Goal: Information Seeking & Learning: Find specific fact

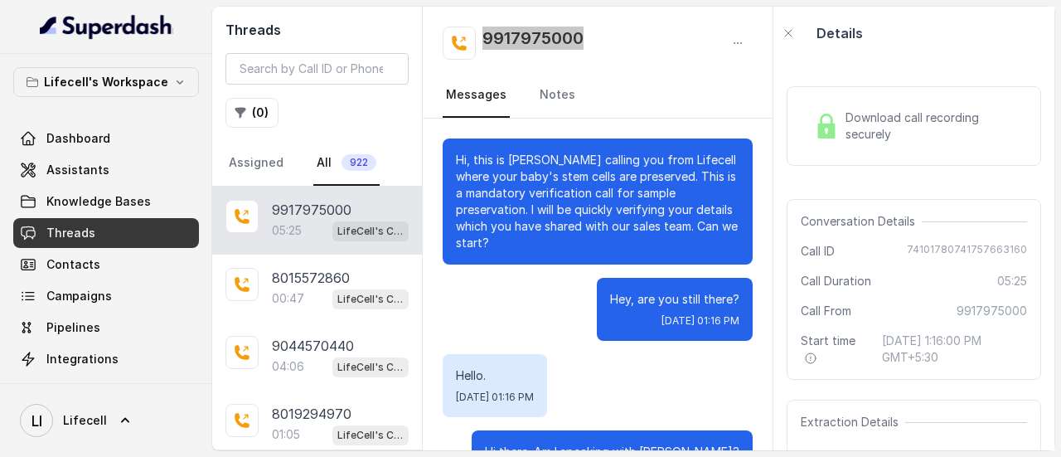
scroll to position [2280, 0]
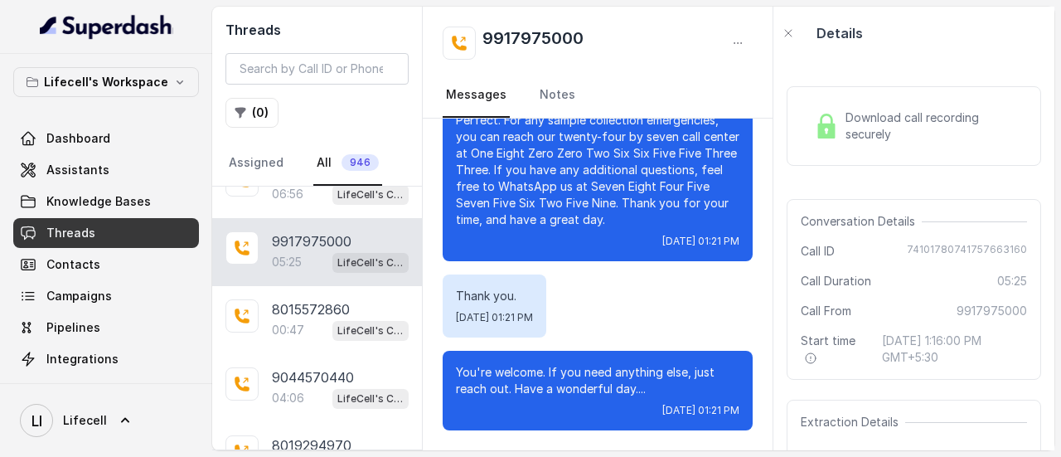
scroll to position [1618, 0]
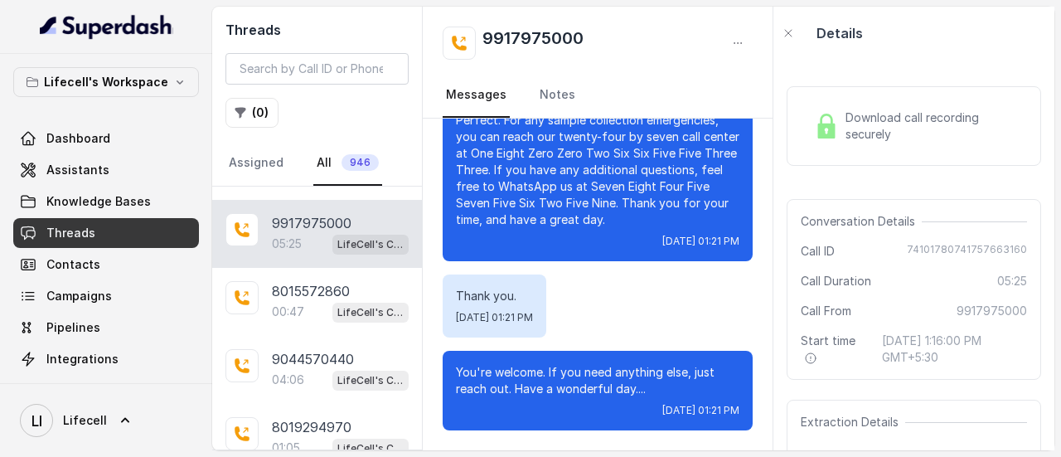
click at [339, 235] on span "LifeCell's Call Assistant" at bounding box center [370, 245] width 76 height 20
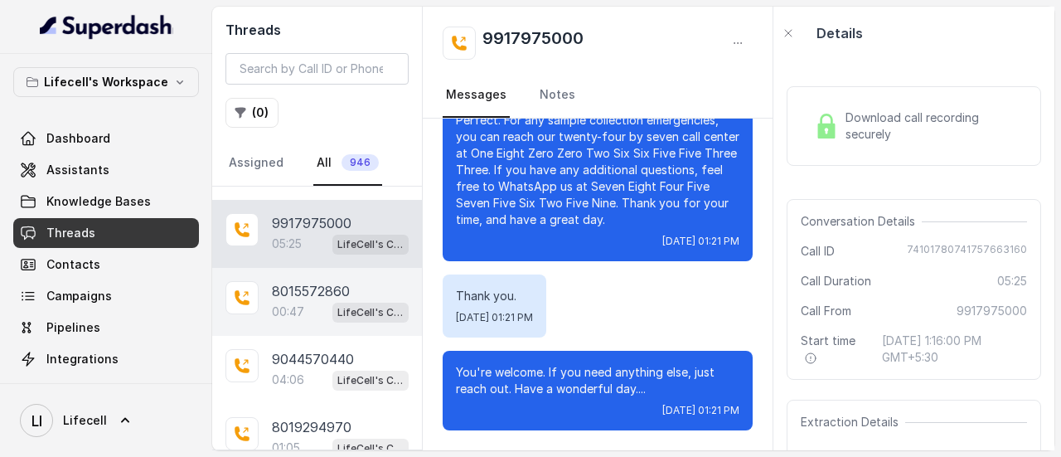
click at [339, 281] on p "8015572860" at bounding box center [311, 291] width 78 height 20
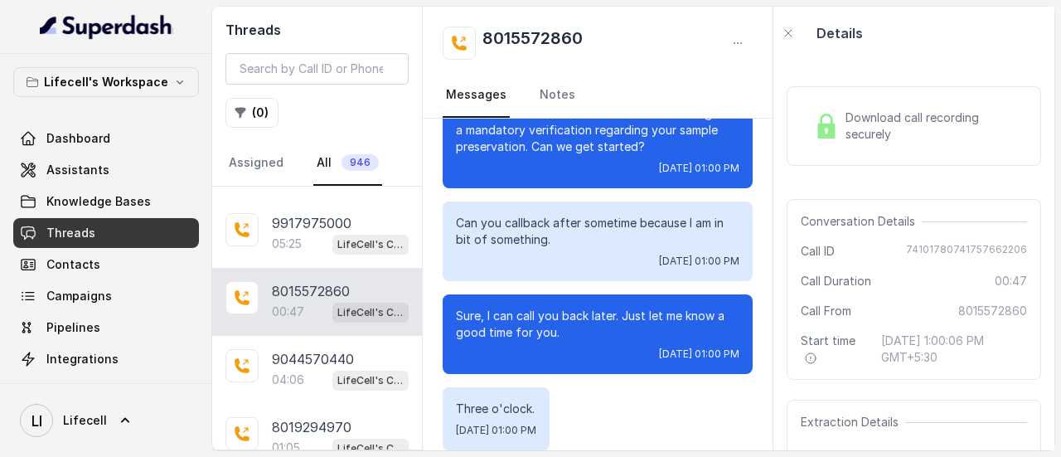
scroll to position [120, 0]
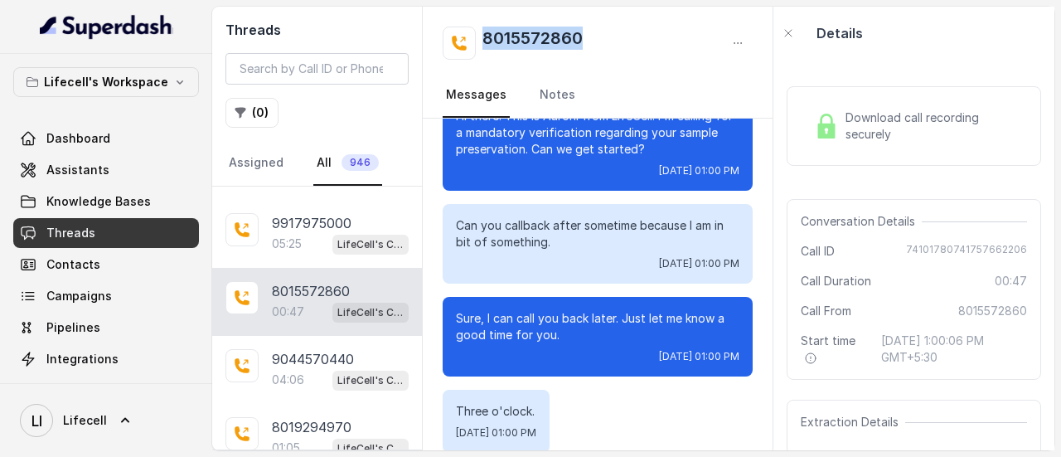
drag, startPoint x: 611, startPoint y: 43, endPoint x: 481, endPoint y: 34, distance: 130.5
click at [481, 34] on div "8015572860" at bounding box center [598, 43] width 310 height 33
copy h2 "8015572860"
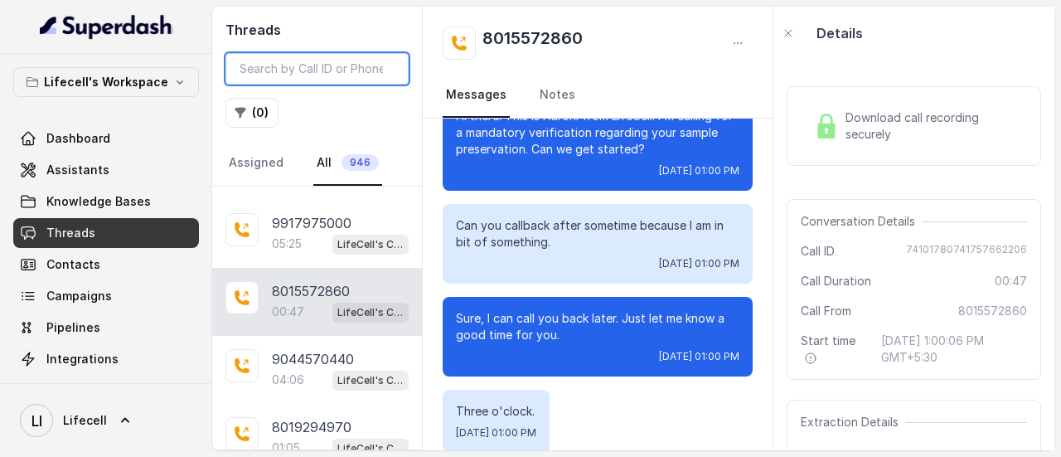
click at [284, 71] on input "search" at bounding box center [316, 68] width 183 height 31
paste input "8015572860"
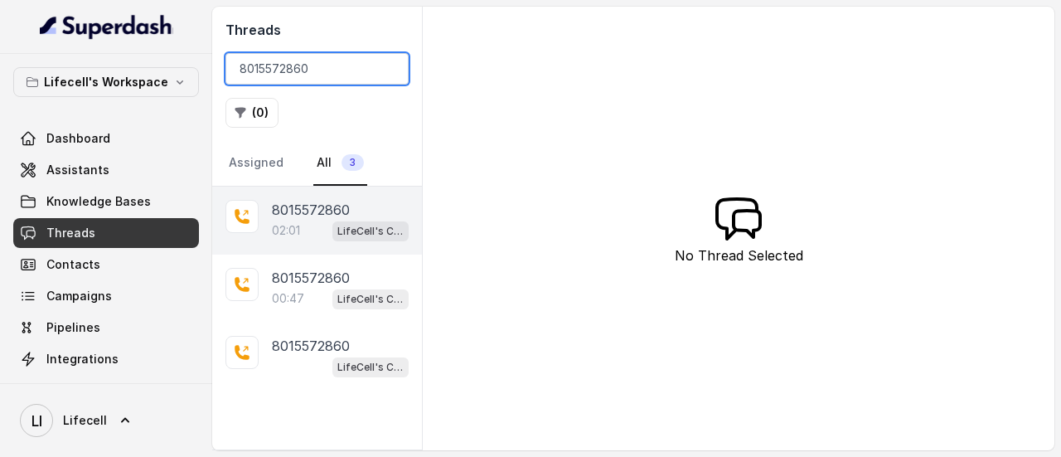
type input "8015572860"
click at [315, 215] on p "8015572860" at bounding box center [311, 210] width 78 height 20
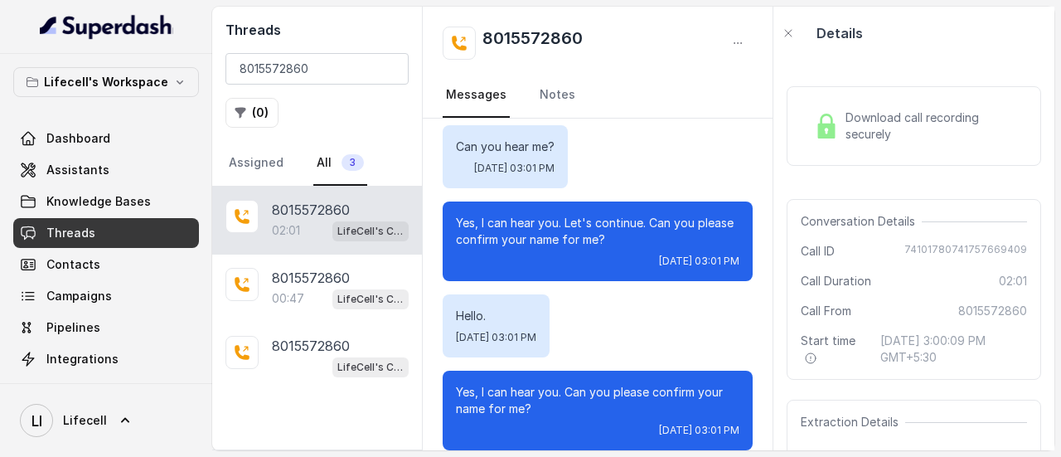
scroll to position [477, 0]
